Goal: Task Accomplishment & Management: Manage account settings

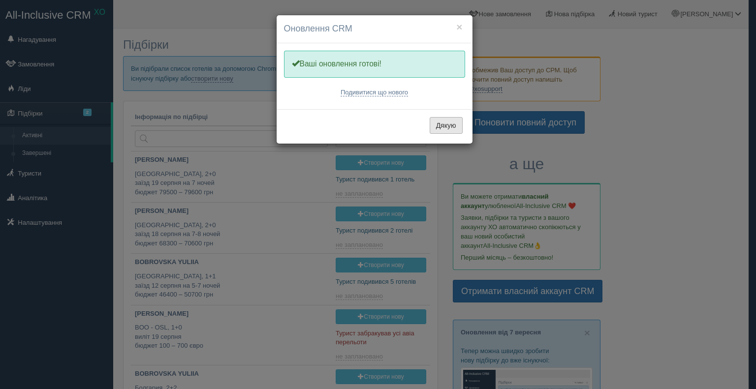
click at [439, 129] on button "Дякую" at bounding box center [446, 125] width 33 height 17
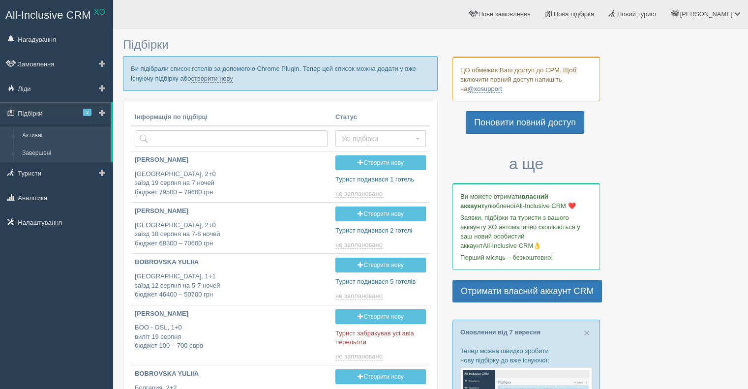
type input "[DATE] 14:25"
click at [50, 115] on link "Підбірки 2" at bounding box center [55, 113] width 111 height 22
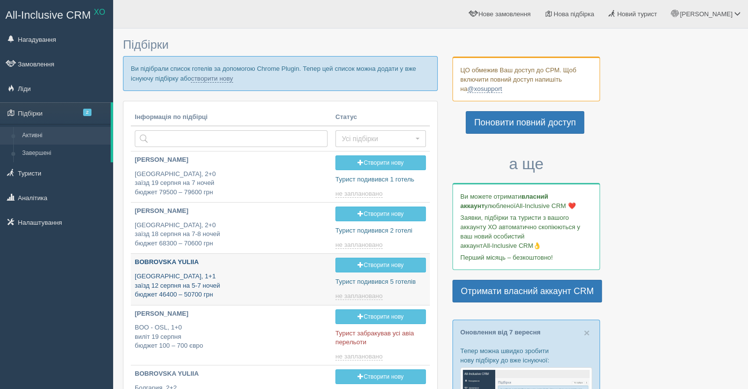
type input "2025-09-14 16:25"
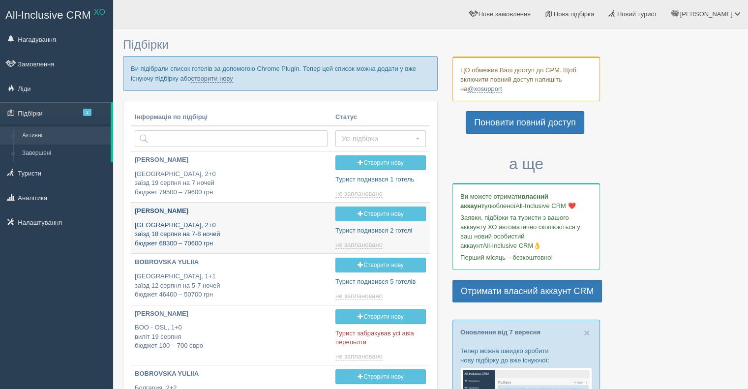
type input "[DATE] 14:25"
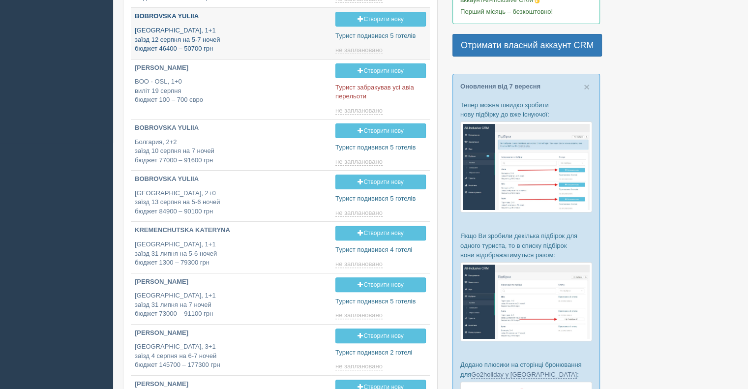
type input "2025-09-14 19:25"
type input "2025-09-14 19:00"
type input "2025-09-14 17:45"
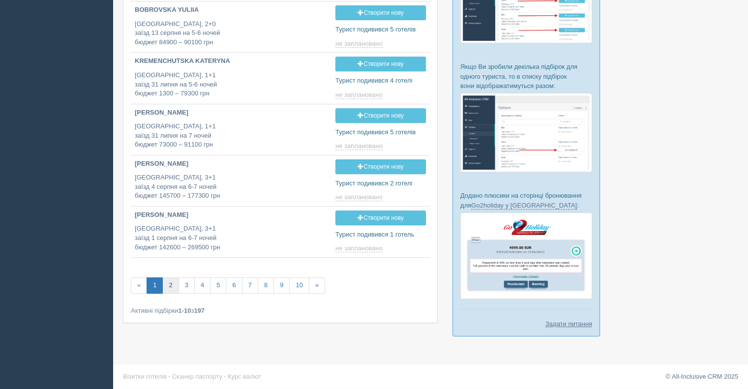
click at [170, 283] on link "2" at bounding box center [170, 285] width 16 height 16
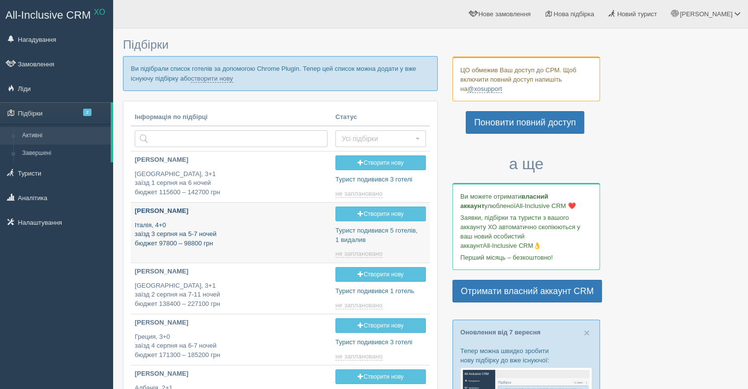
type input "2025-09-14 11:45"
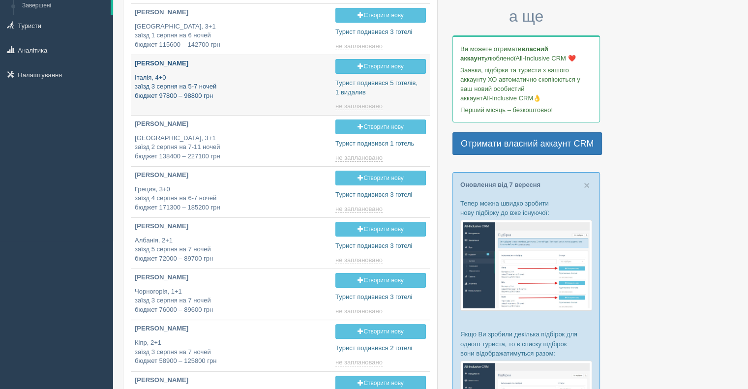
scroll to position [197, 0]
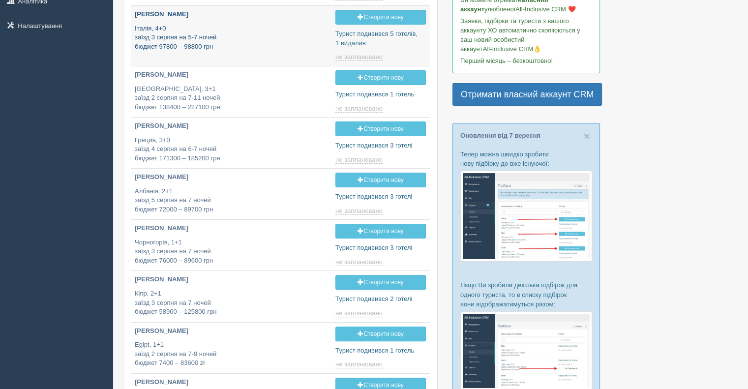
type input "2025-09-14 17:00"
type input "2025-09-14 16:50"
type input "2025-09-14 18:15"
type input "2025-09-14 14:55"
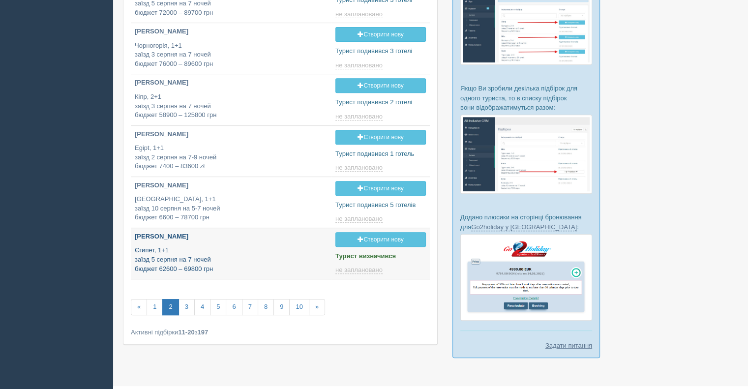
type input "2025-09-14 23:05"
click at [187, 303] on link "3" at bounding box center [187, 307] width 16 height 16
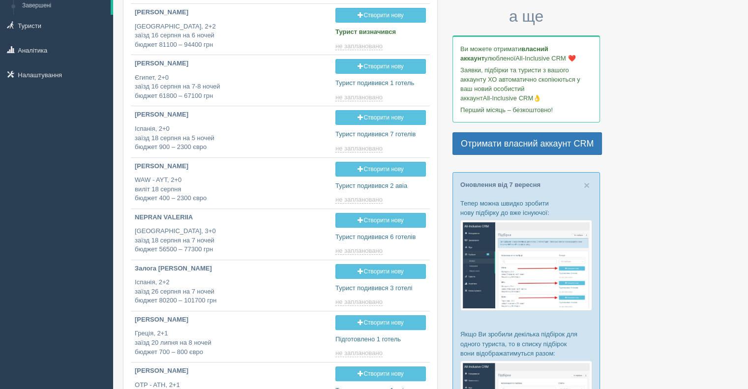
scroll to position [197, 0]
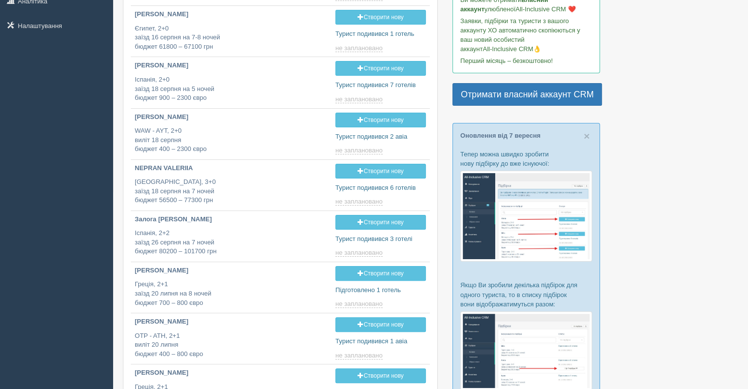
type input "2025-09-14 20:10"
type input "2025-09-14 13:10"
type input "2025-09-14 13:50"
type input "2025-09-14 20:15"
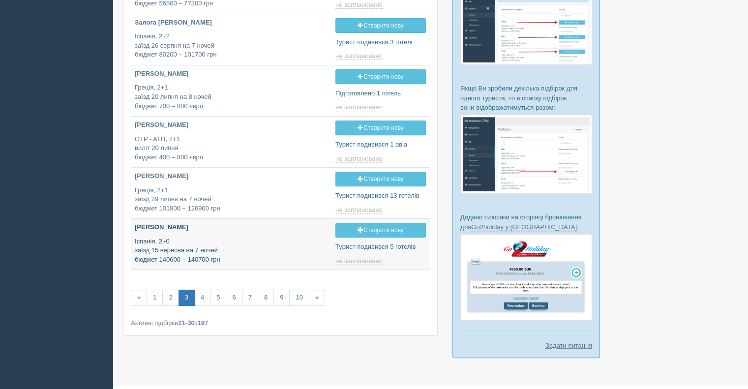
click at [152, 224] on p "OLEKSENKO DMYTRO" at bounding box center [231, 227] width 193 height 9
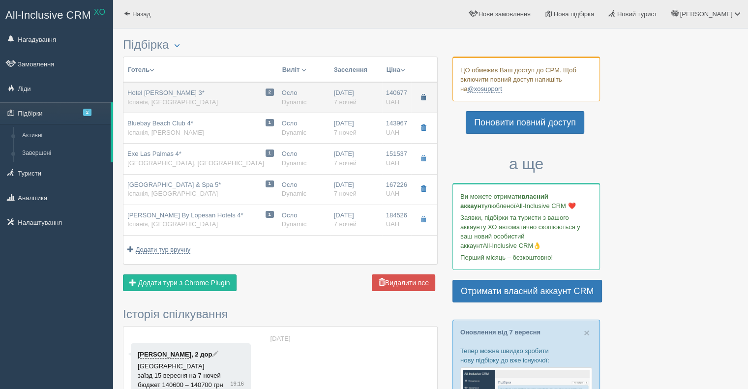
click at [422, 96] on span "button" at bounding box center [424, 97] width 6 height 6
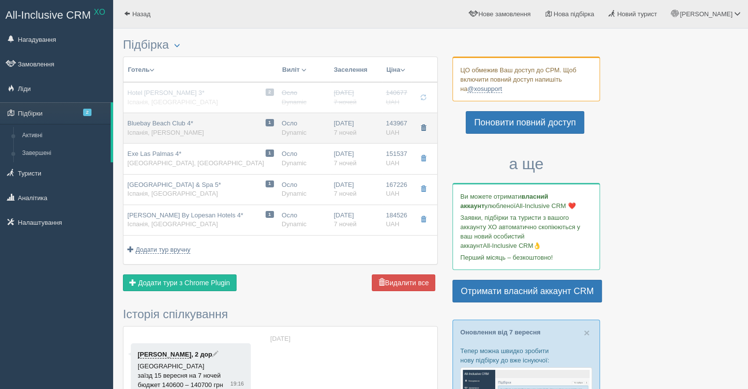
click at [422, 127] on span "button" at bounding box center [424, 128] width 6 height 6
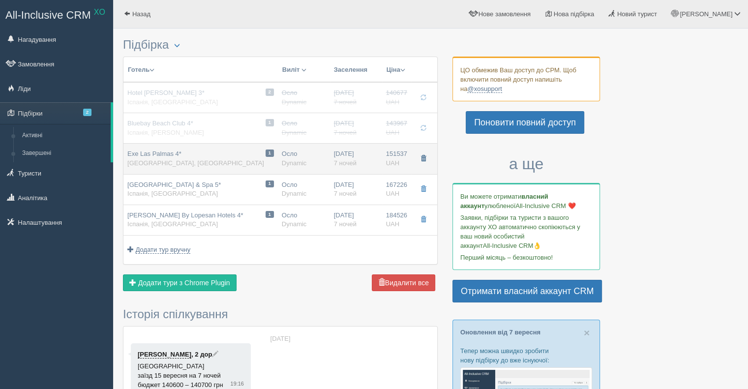
click at [421, 160] on span "button" at bounding box center [424, 158] width 6 height 6
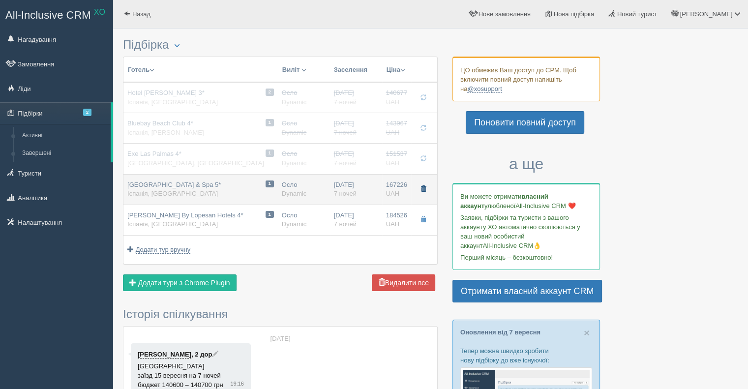
click at [421, 192] on button "button" at bounding box center [423, 189] width 17 height 15
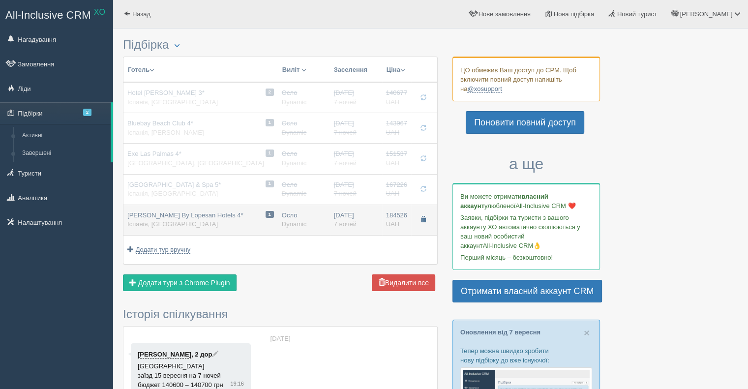
click at [419, 217] on button "button" at bounding box center [423, 220] width 17 height 15
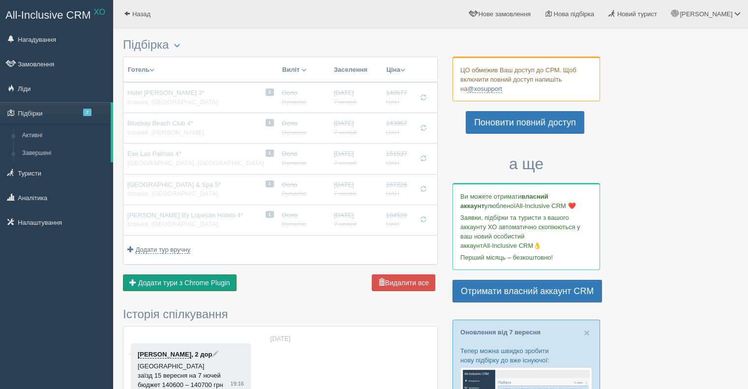
click at [178, 280] on span "Додати тури з Chrome Plugin" at bounding box center [184, 283] width 92 height 8
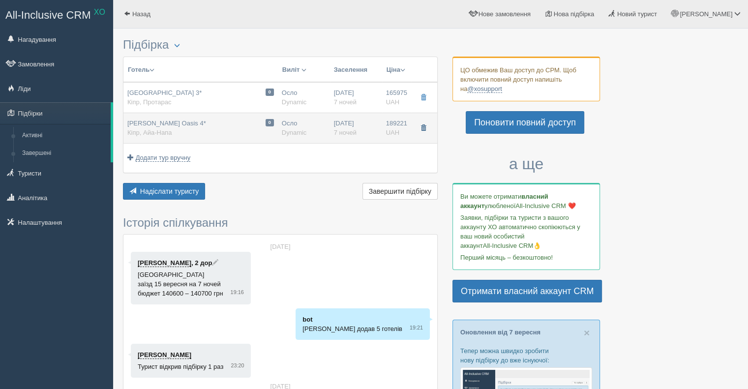
click at [422, 128] on span "button" at bounding box center [424, 128] width 6 height 6
drag, startPoint x: 424, startPoint y: 95, endPoint x: 341, endPoint y: 125, distance: 88.6
click at [424, 94] on span "button" at bounding box center [424, 97] width 6 height 6
